Goal: Task Accomplishment & Management: Complete application form

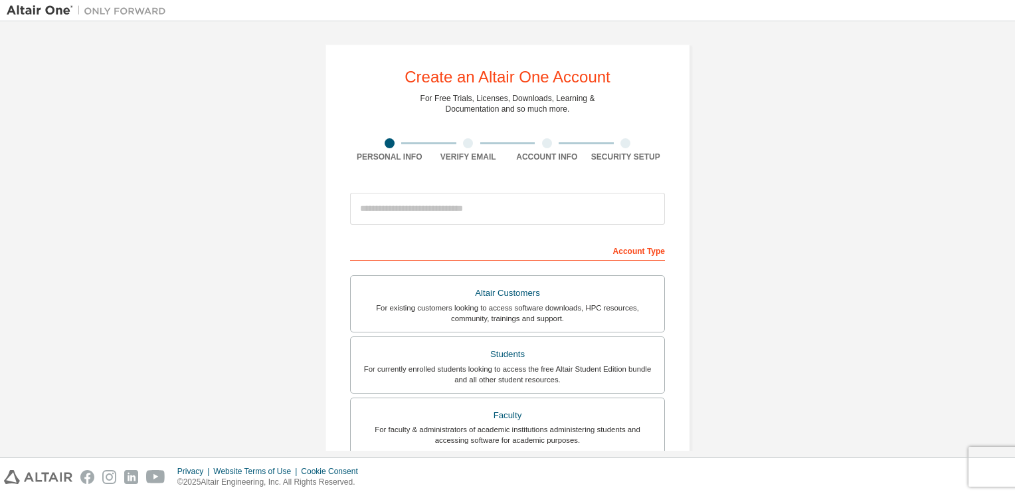
click at [391, 246] on div "Account Type" at bounding box center [507, 249] width 315 height 21
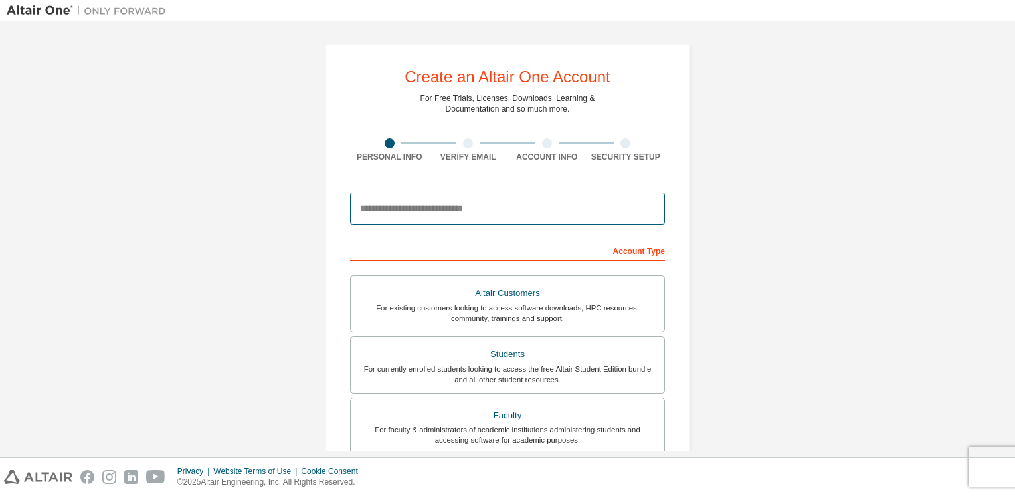
click at [382, 204] on input "email" at bounding box center [507, 209] width 315 height 32
type input "**********"
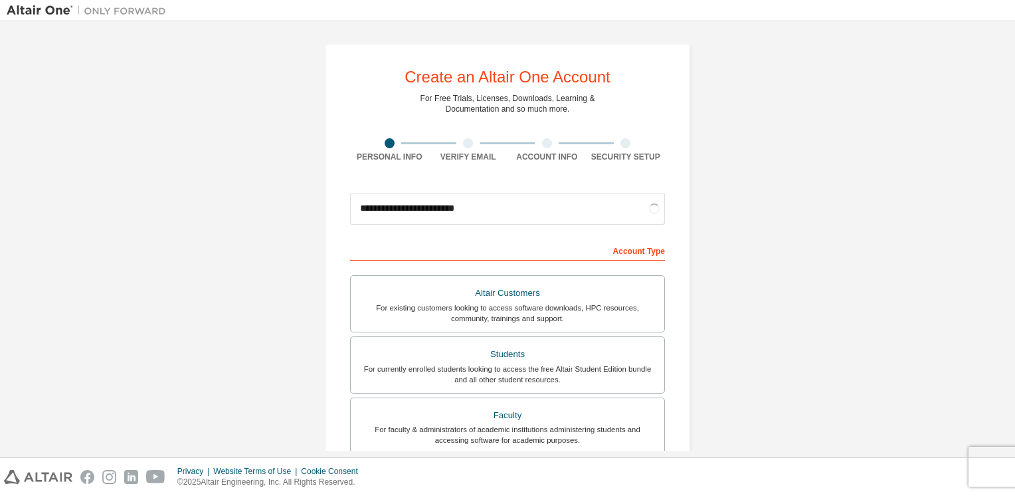
click at [423, 243] on div "Account Type" at bounding box center [507, 249] width 315 height 21
click at [508, 363] on div "For currently enrolled students looking to access the free Altair Student Editi…" at bounding box center [508, 373] width 298 height 21
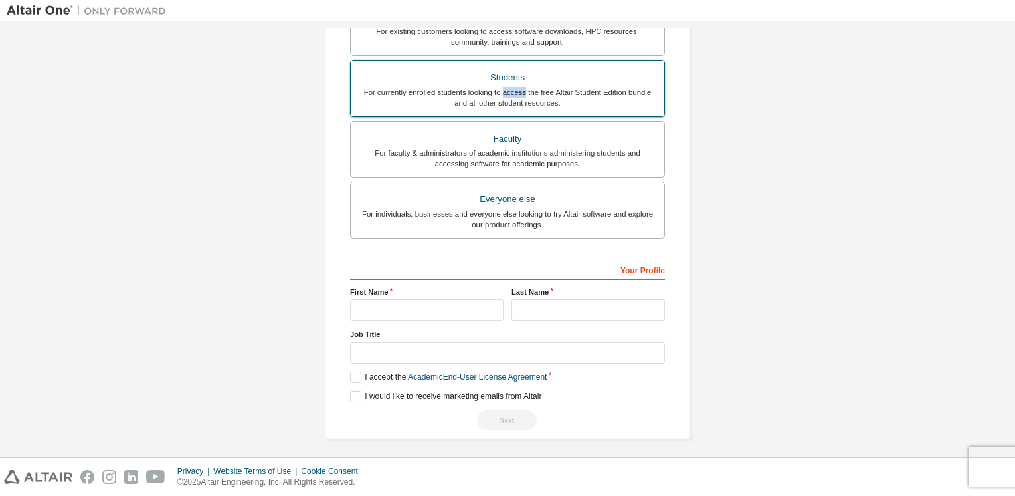
scroll to position [278, 0]
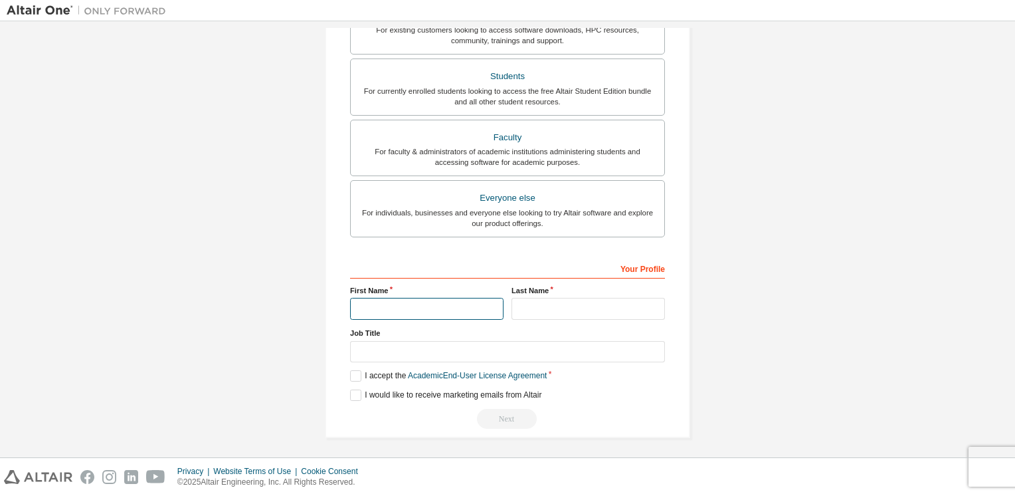
click at [380, 302] on input "text" at bounding box center [426, 309] width 153 height 22
type input "*******"
type input "********"
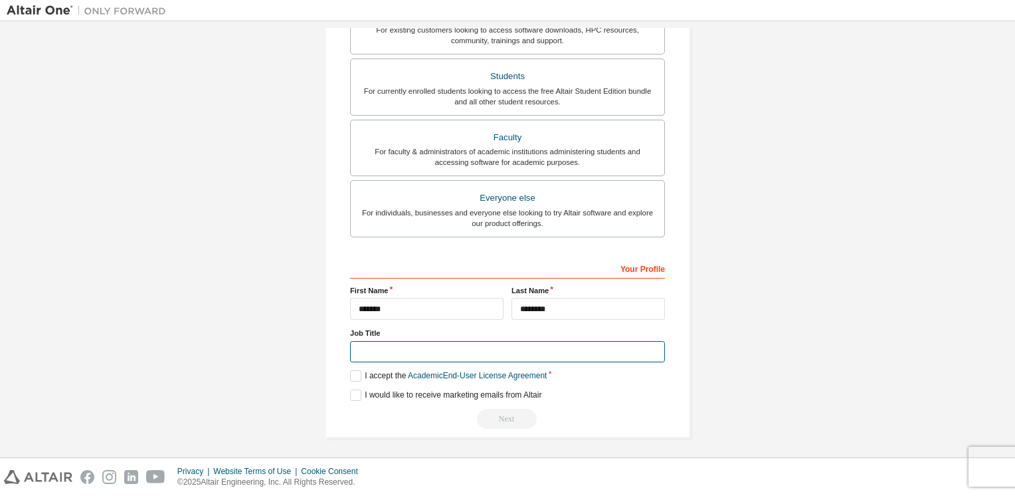
click at [399, 341] on input "text" at bounding box center [507, 352] width 315 height 22
click at [391, 370] on label "I accept the Academic End-User License Agreement" at bounding box center [448, 375] width 197 height 11
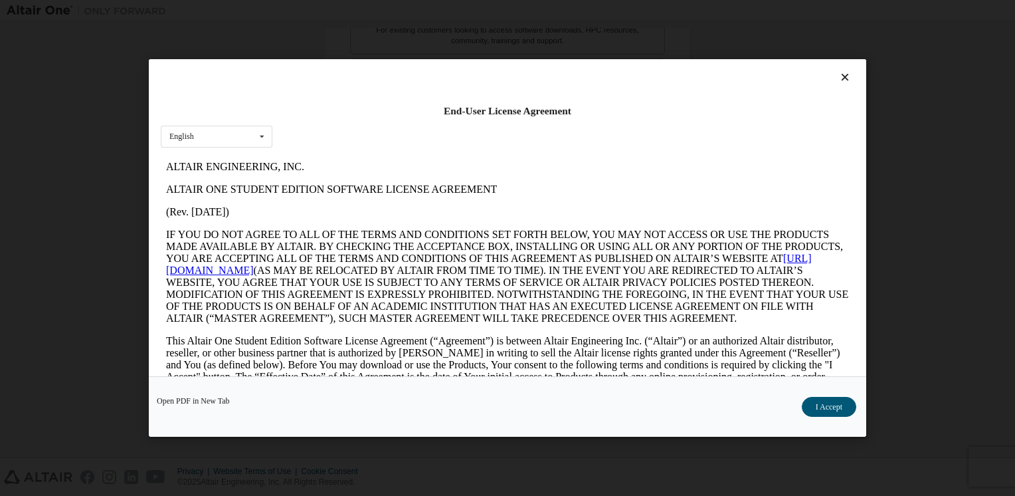
scroll to position [0, 0]
click at [827, 403] on button "I Accept" at bounding box center [829, 407] width 54 height 20
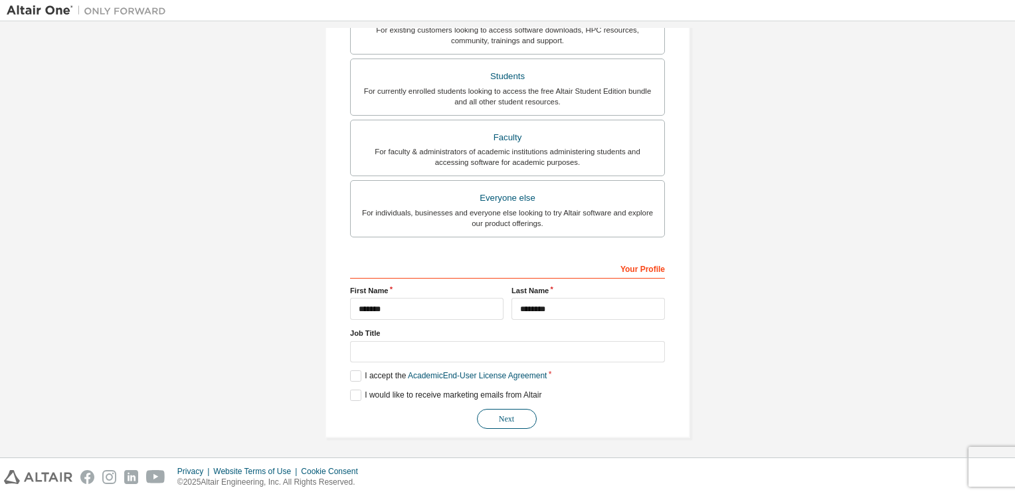
click at [506, 420] on button "Next" at bounding box center [507, 419] width 60 height 20
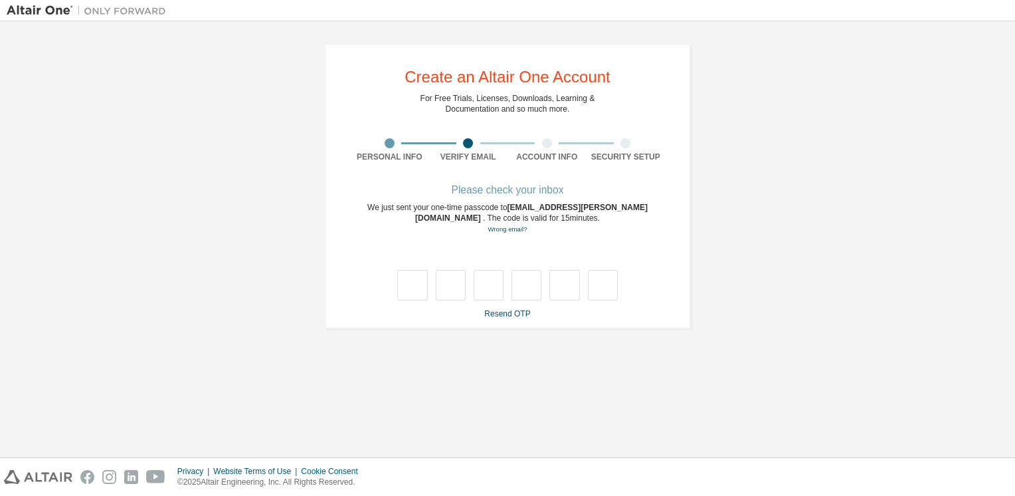
type input "*"
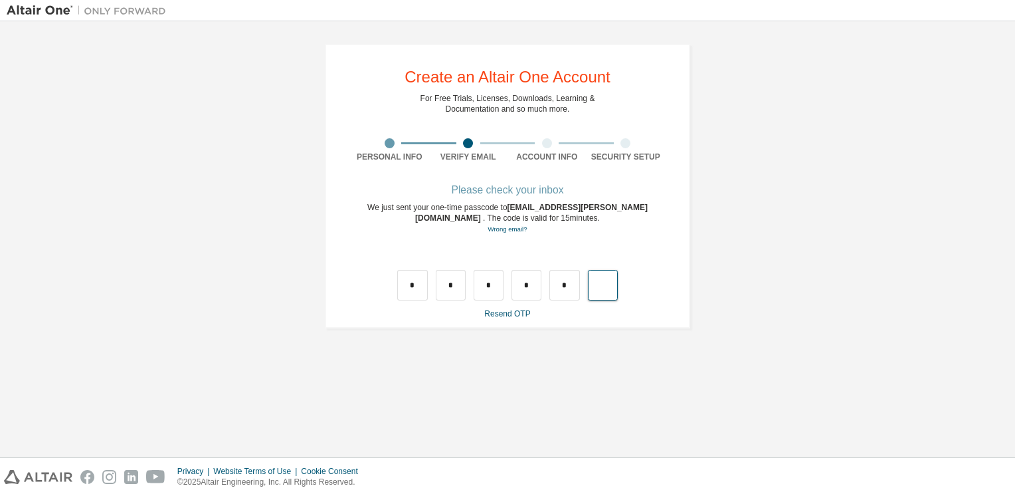
type input "*"
